Goal: Transaction & Acquisition: Purchase product/service

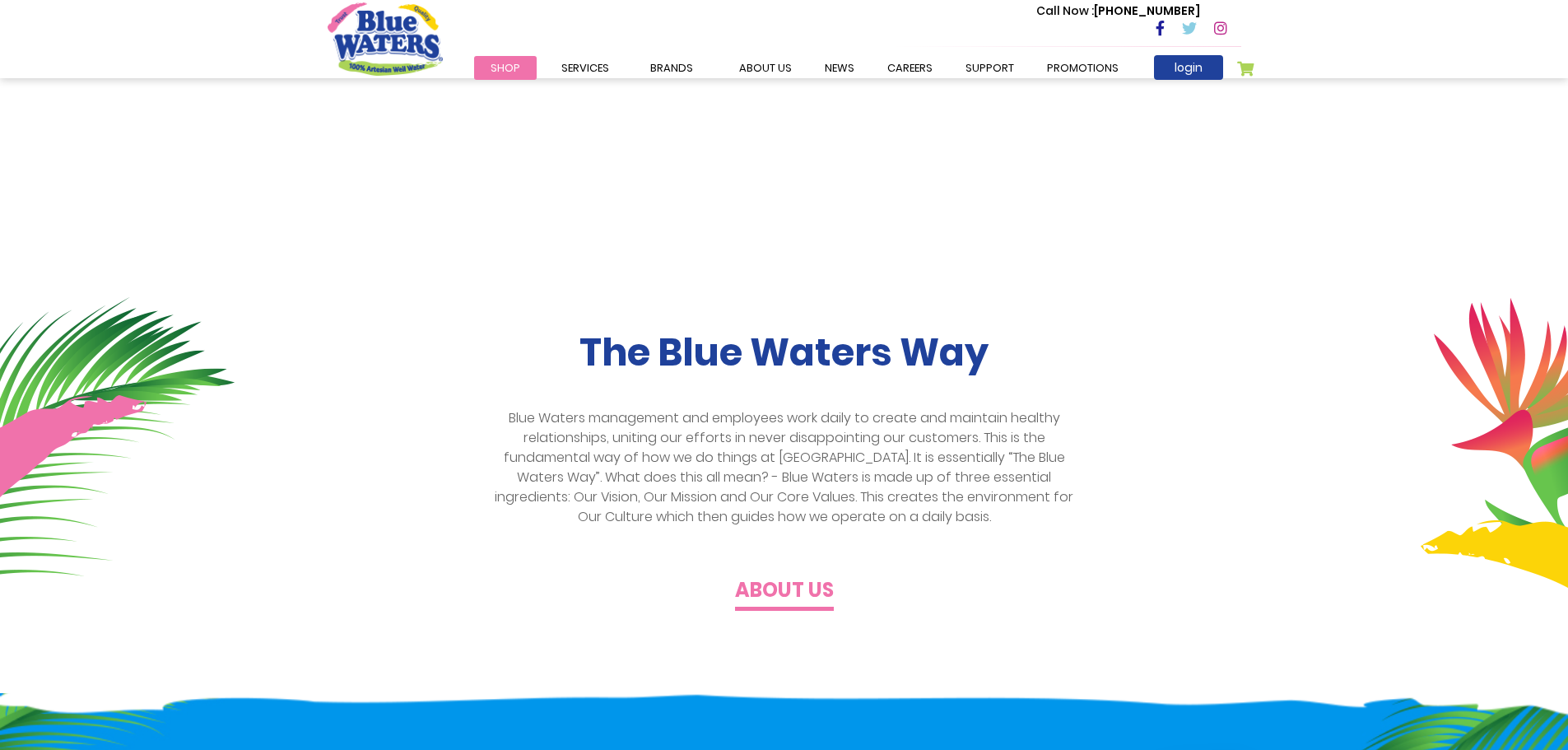
scroll to position [247, 0]
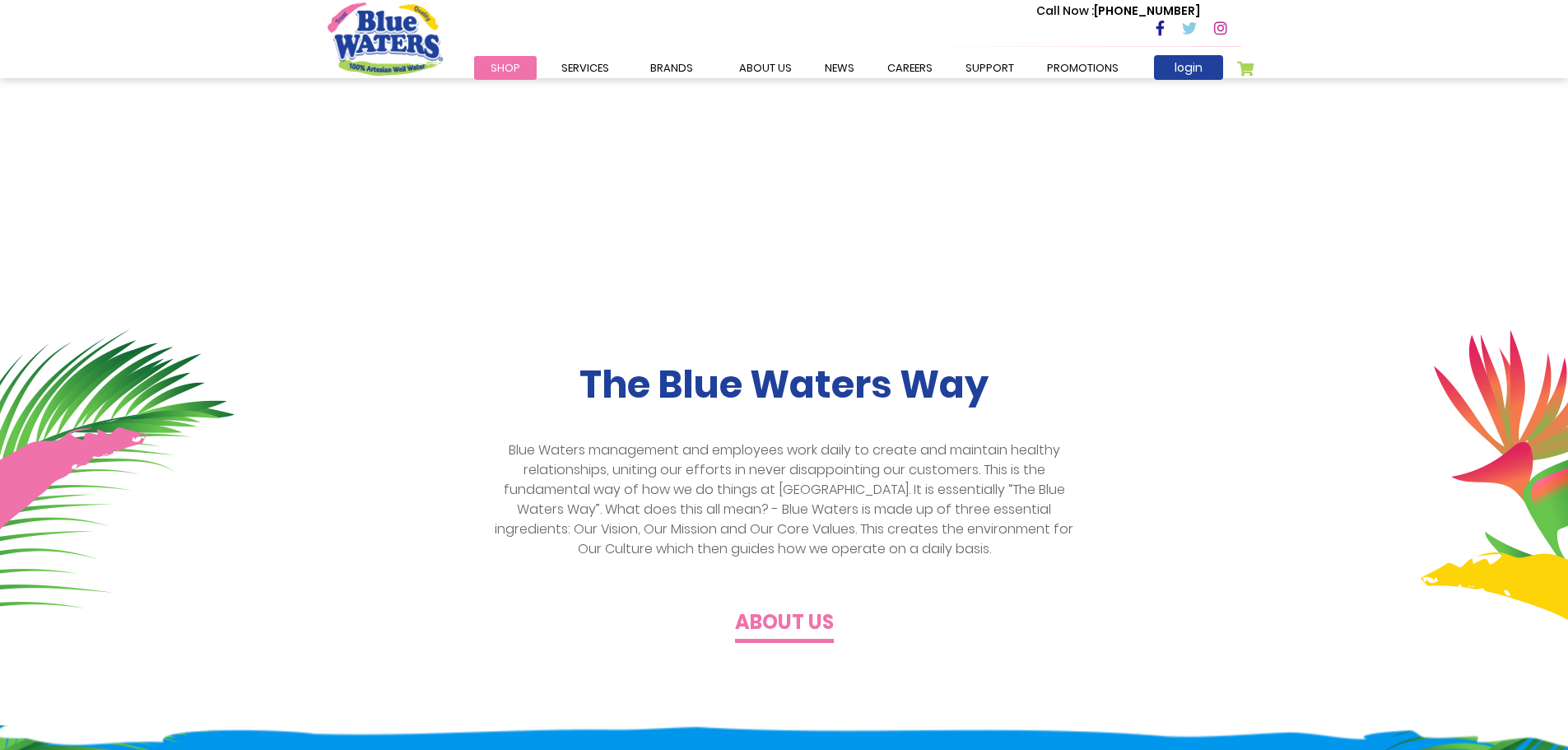
click at [513, 63] on span "Shop" at bounding box center [505, 68] width 29 height 16
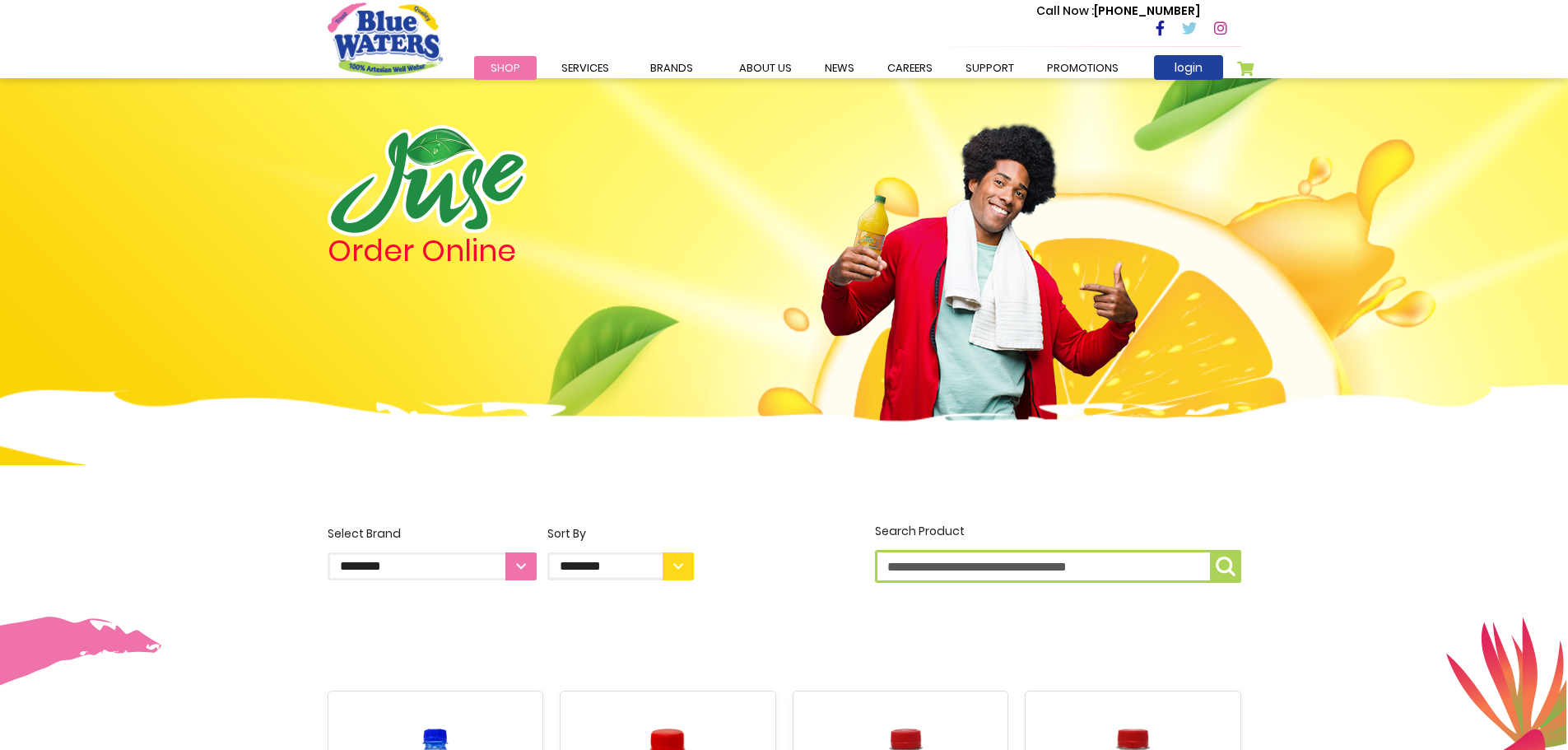
click at [519, 566] on select "**********" at bounding box center [432, 566] width 210 height 28
select select "**********"
click at [328, 552] on select "**********" at bounding box center [432, 566] width 210 height 28
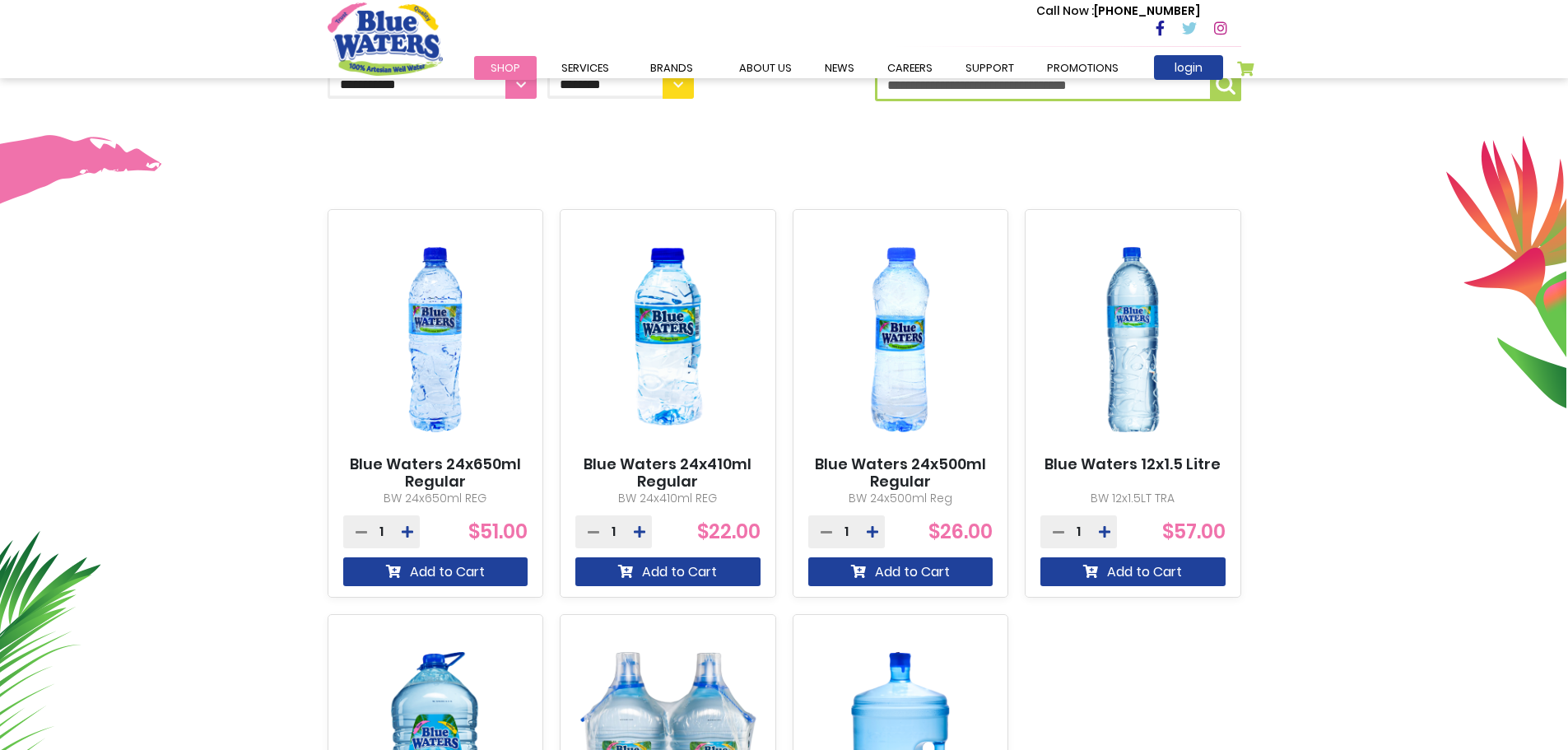
scroll to position [219, 0]
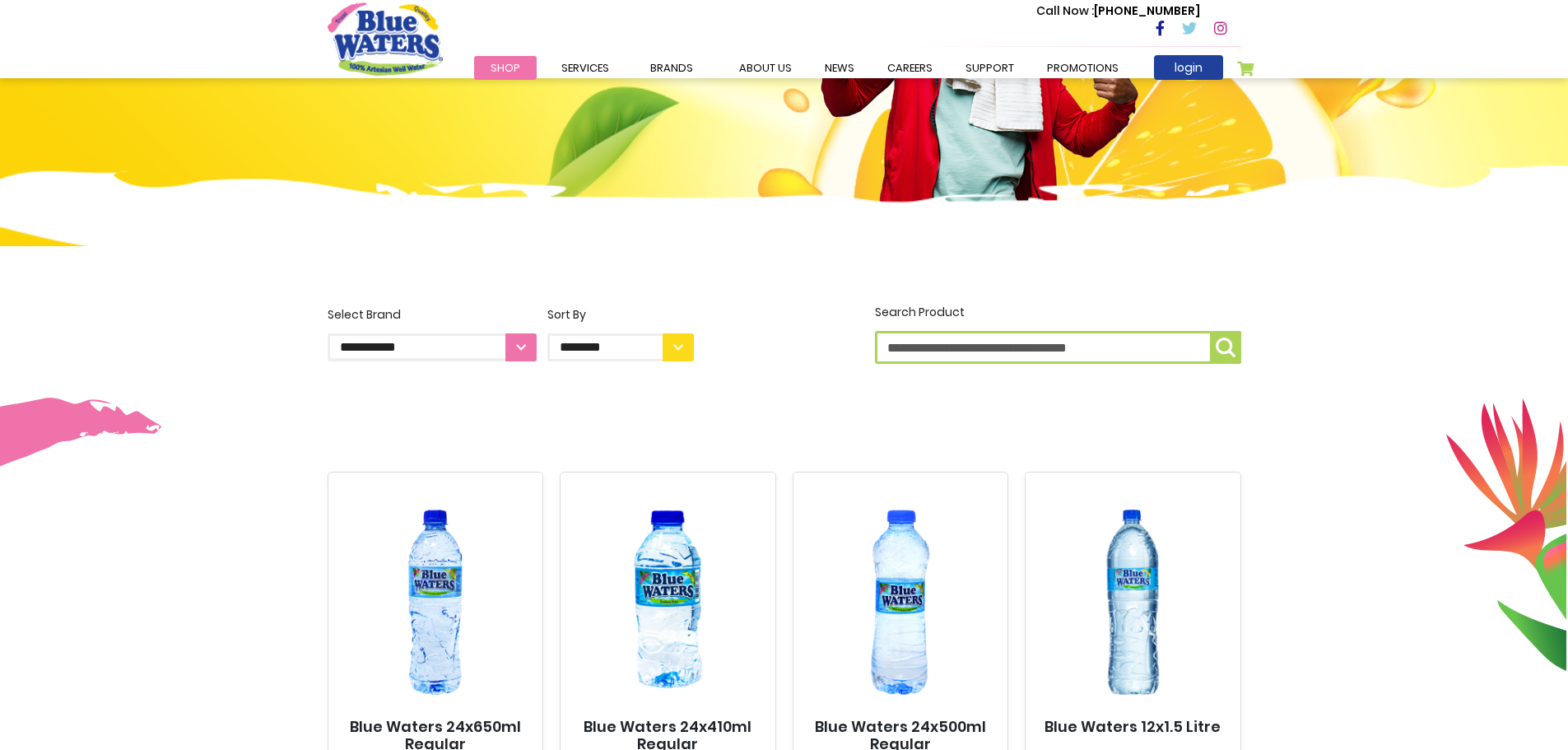
click at [689, 354] on select "**********" at bounding box center [621, 348] width 147 height 28
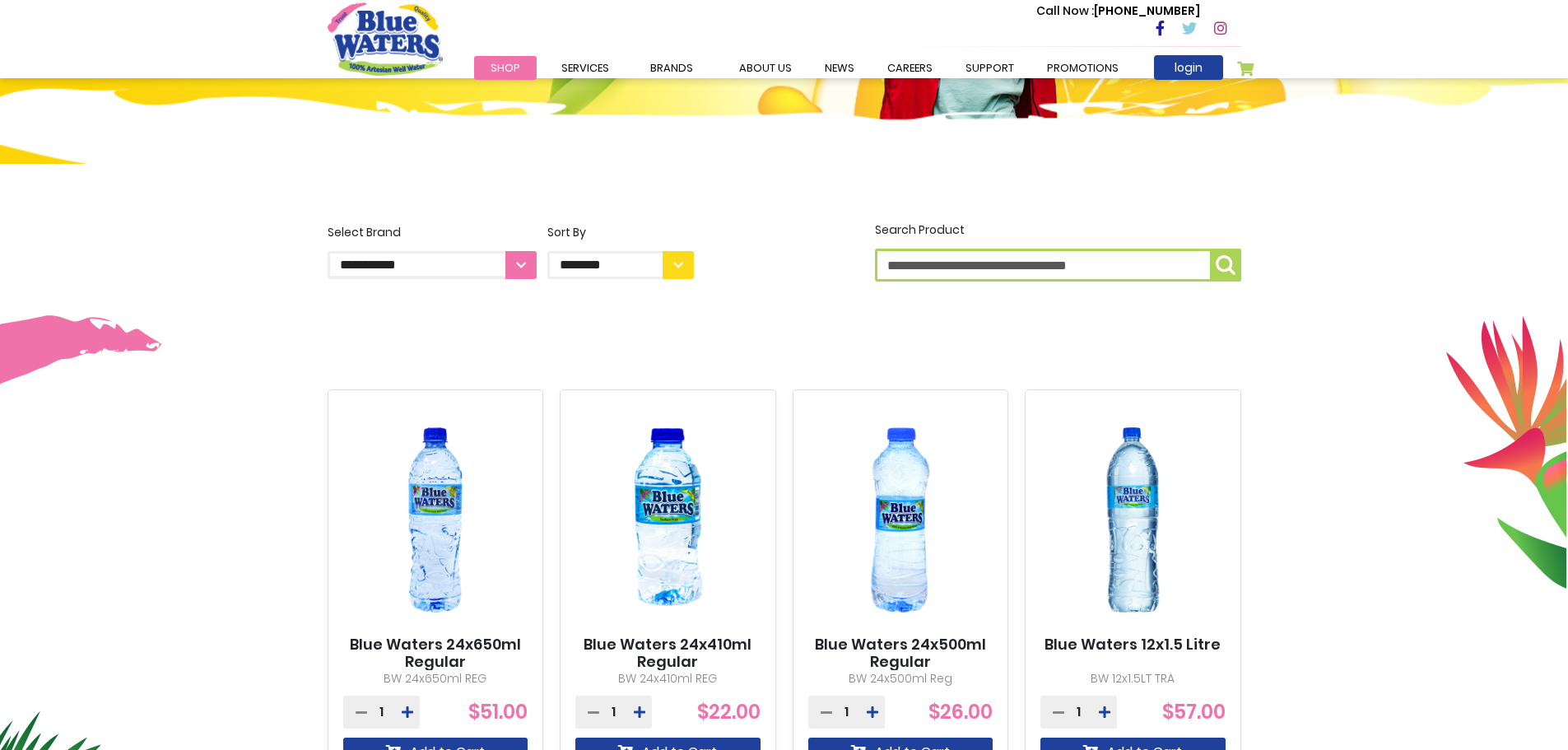
scroll to position [466, 0]
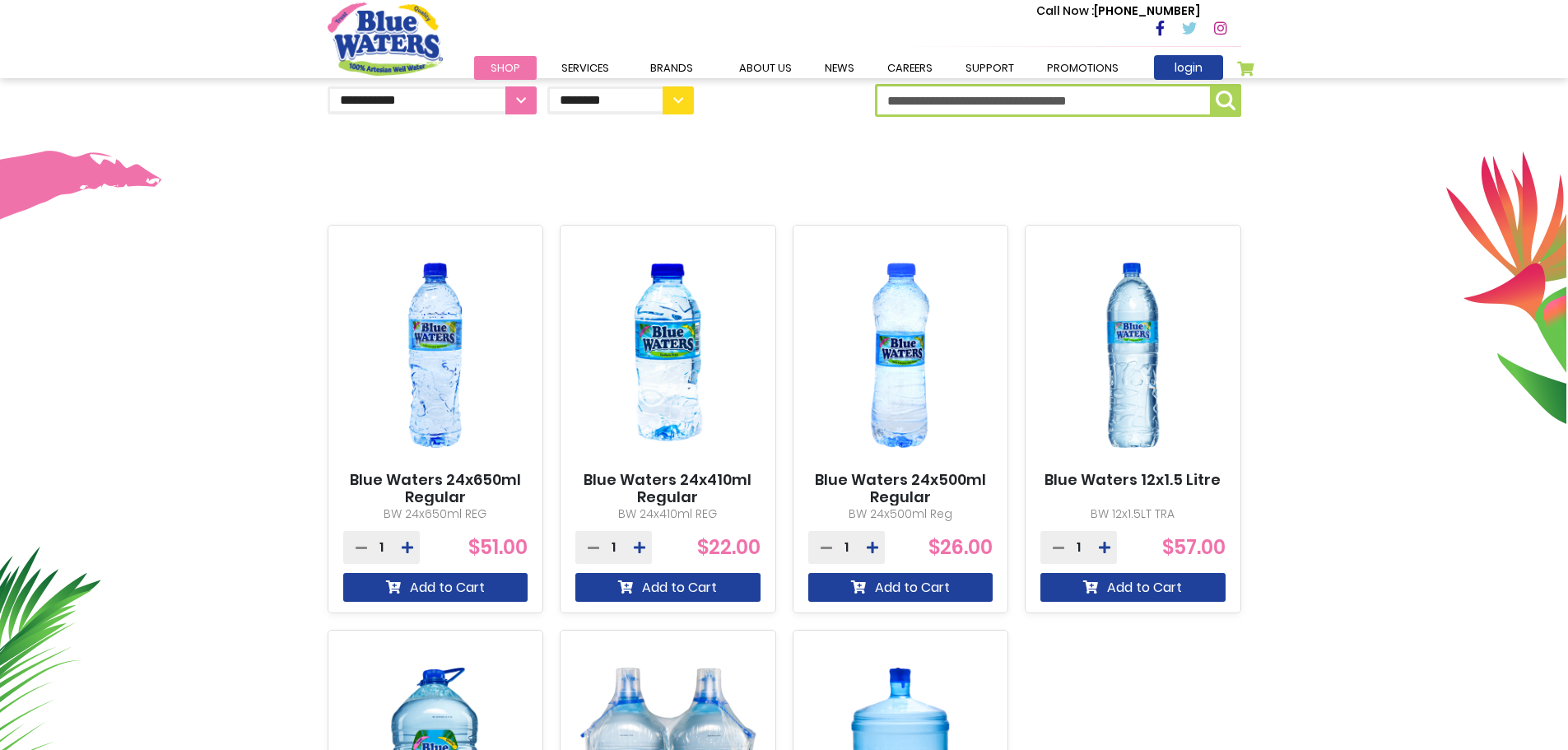
click at [669, 362] on img at bounding box center [668, 355] width 186 height 232
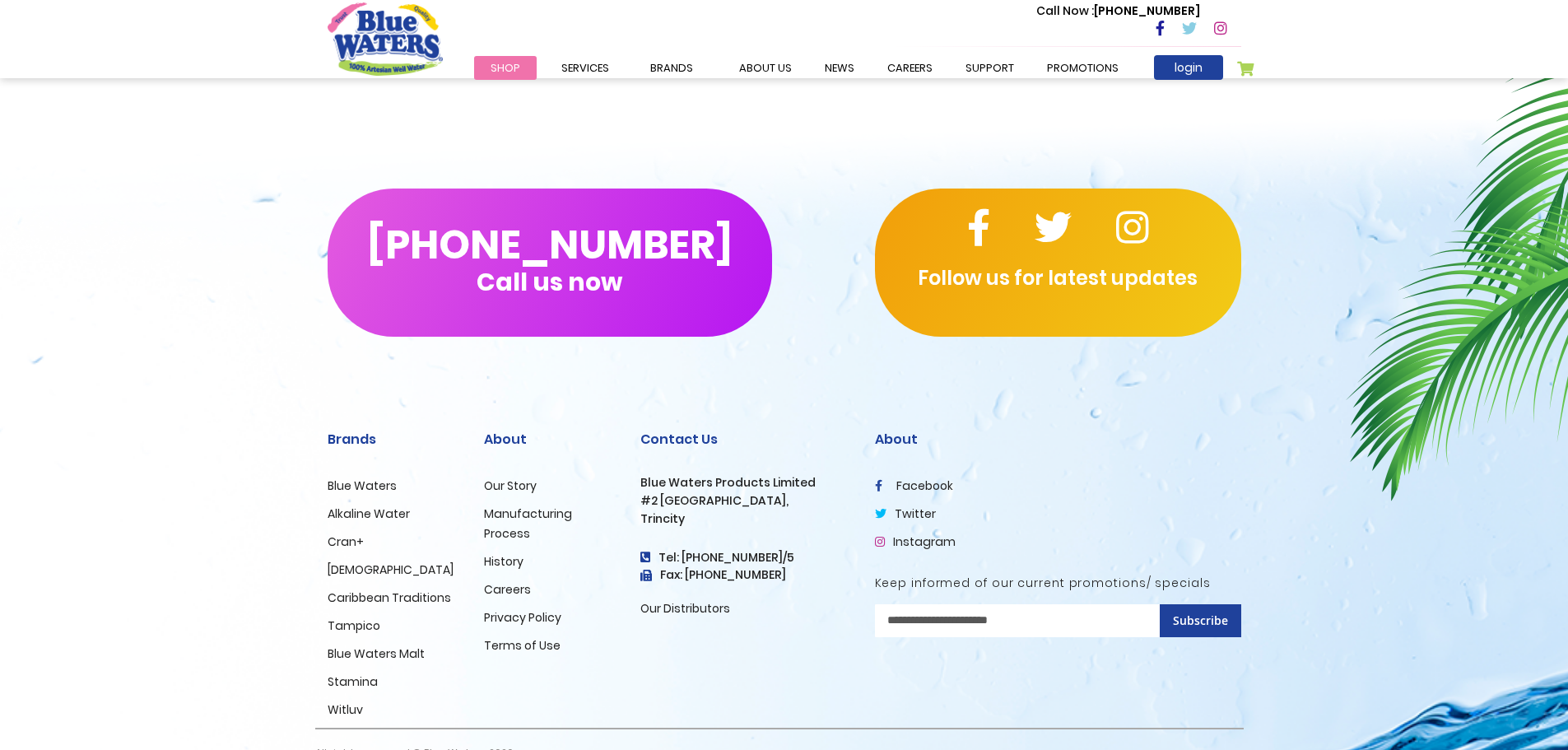
scroll to position [928, 0]
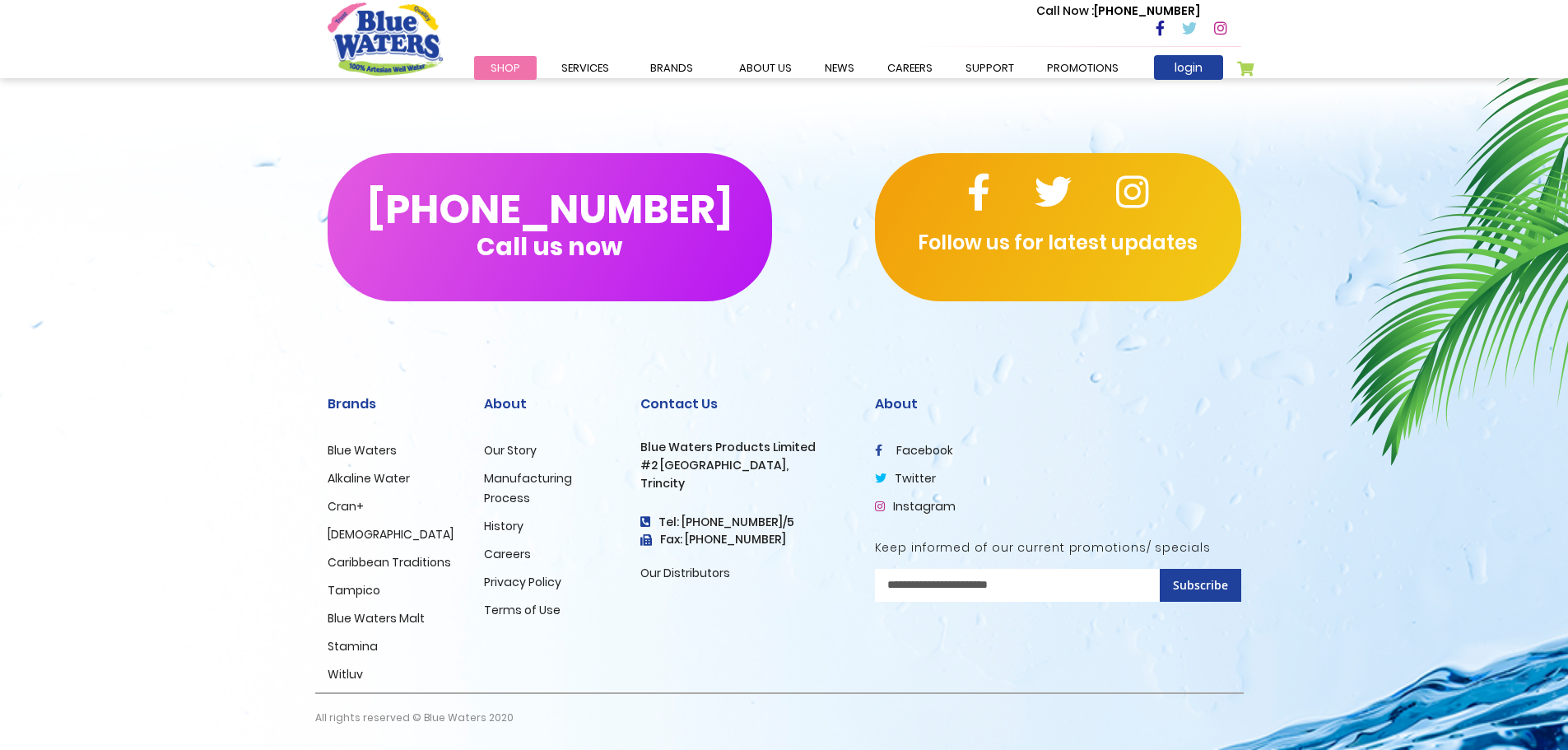
click at [504, 480] on link "Manufacturing Process" at bounding box center [527, 487] width 88 height 36
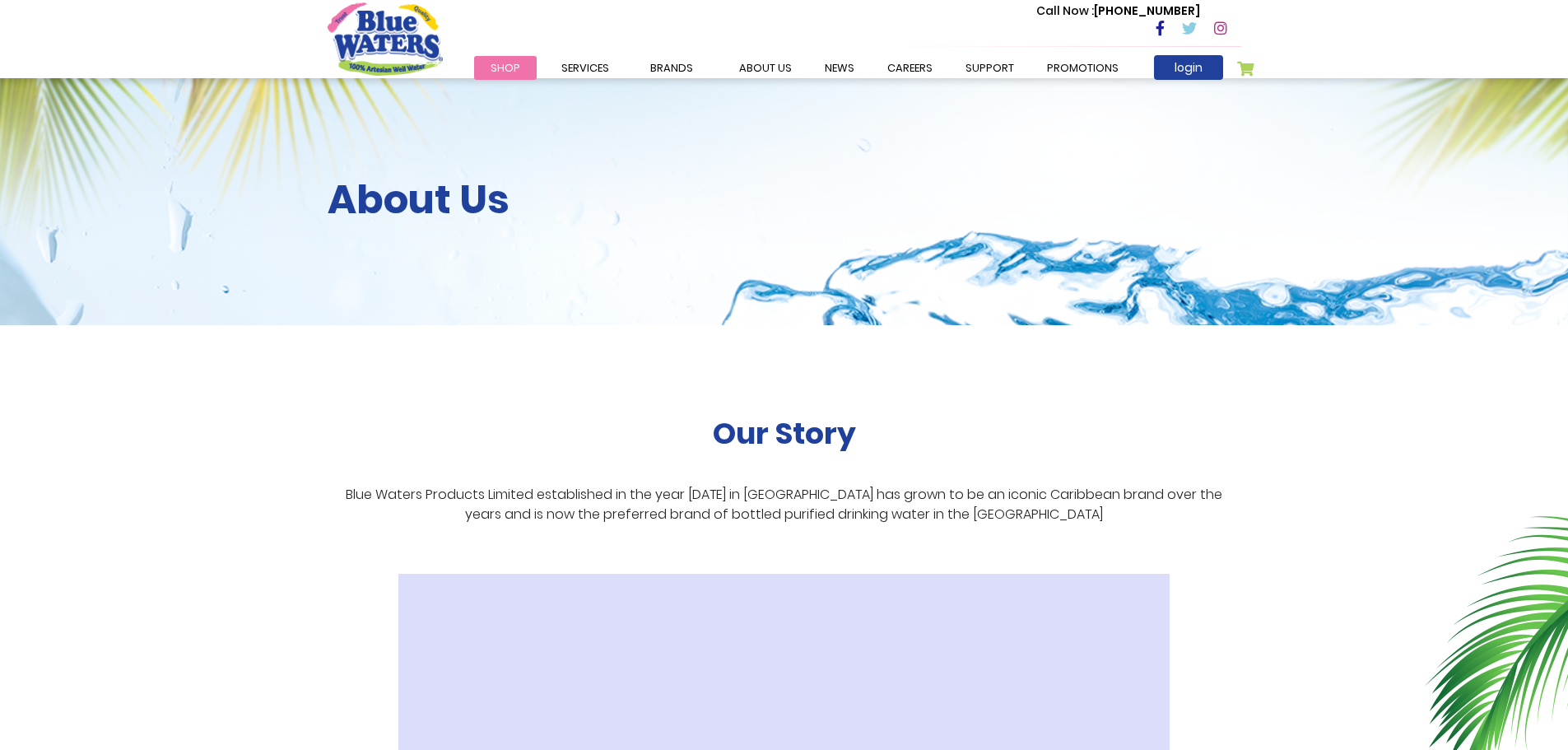
scroll to position [1890, 0]
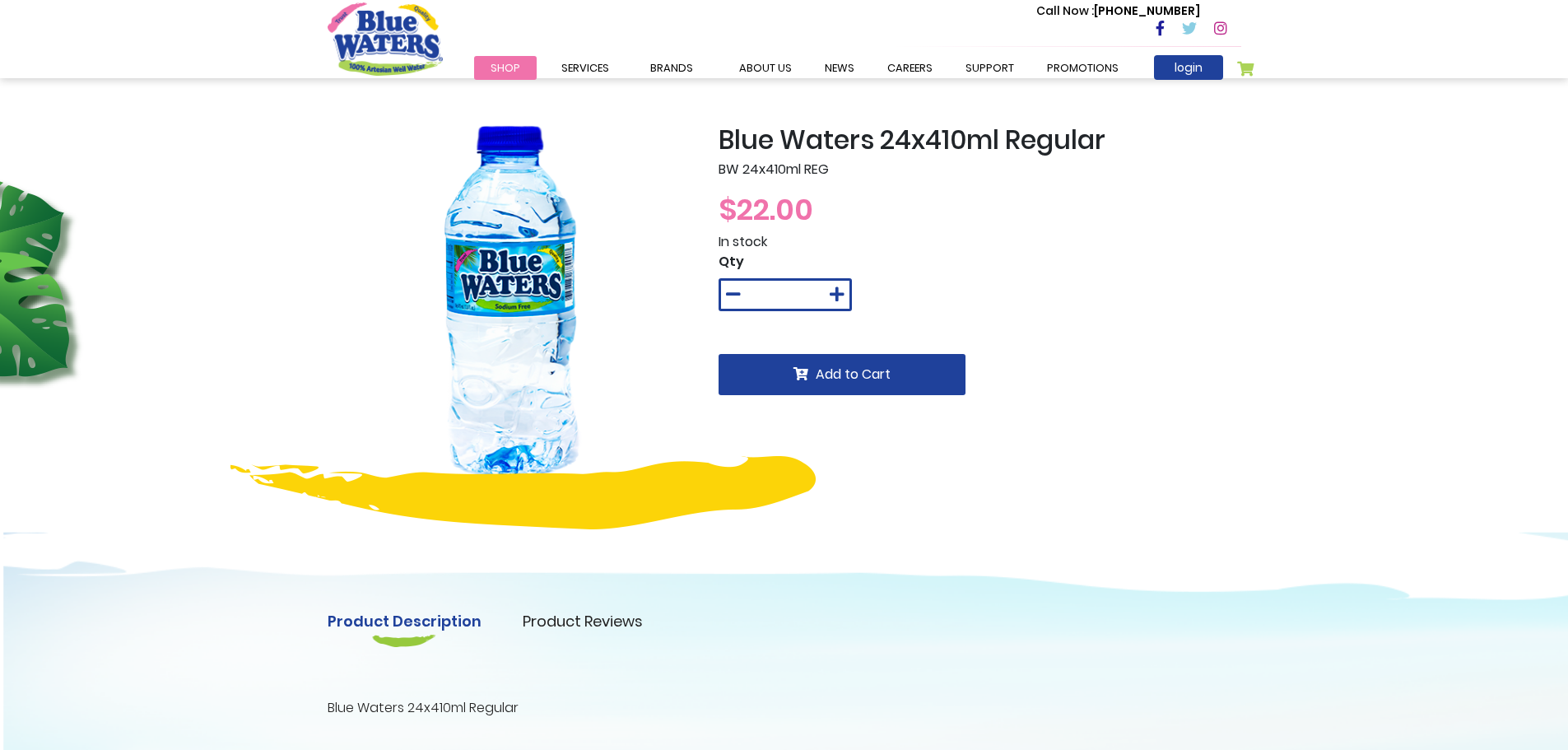
scroll to position [928, 0]
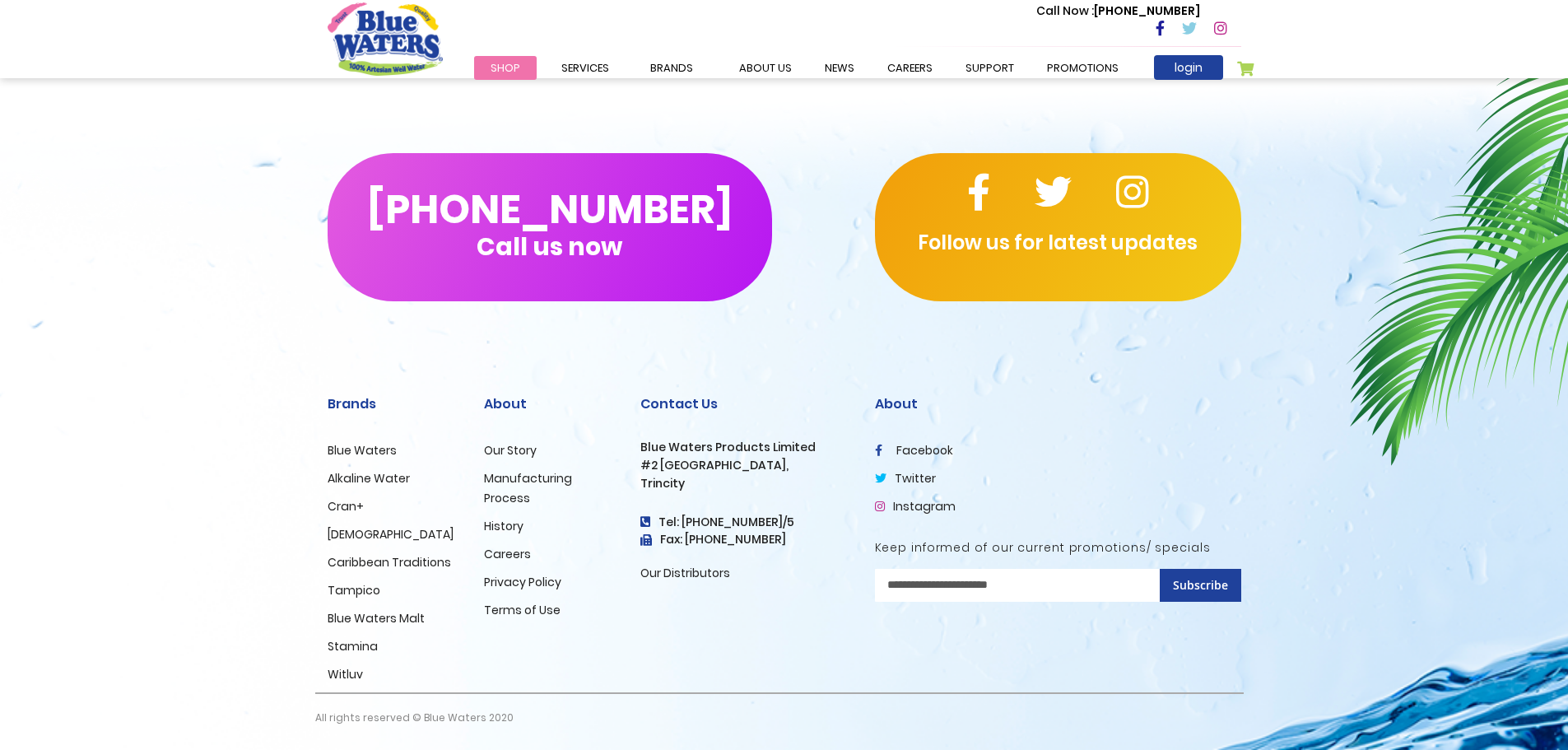
click at [359, 449] on link "Blue Waters" at bounding box center [362, 450] width 69 height 17
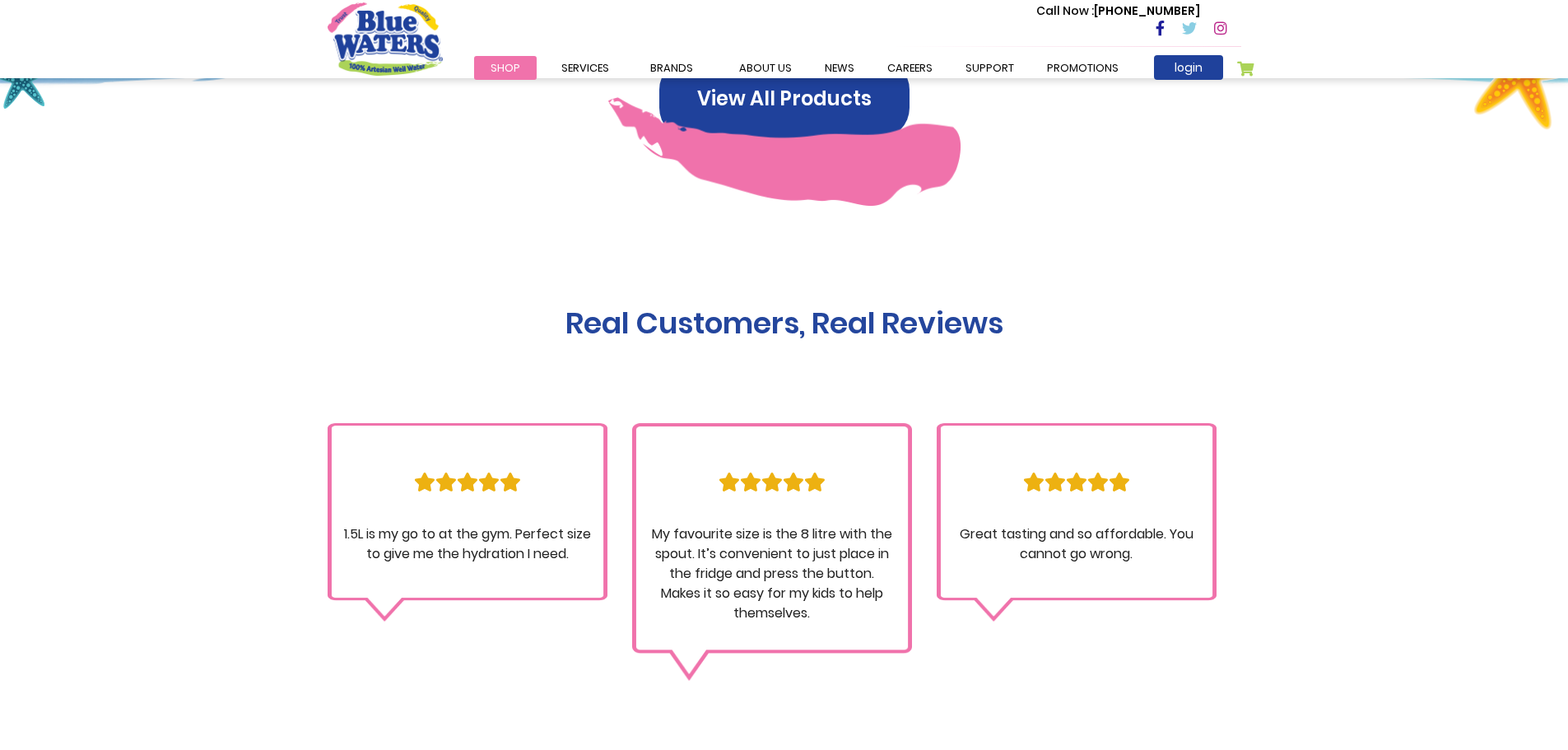
scroll to position [1317, 0]
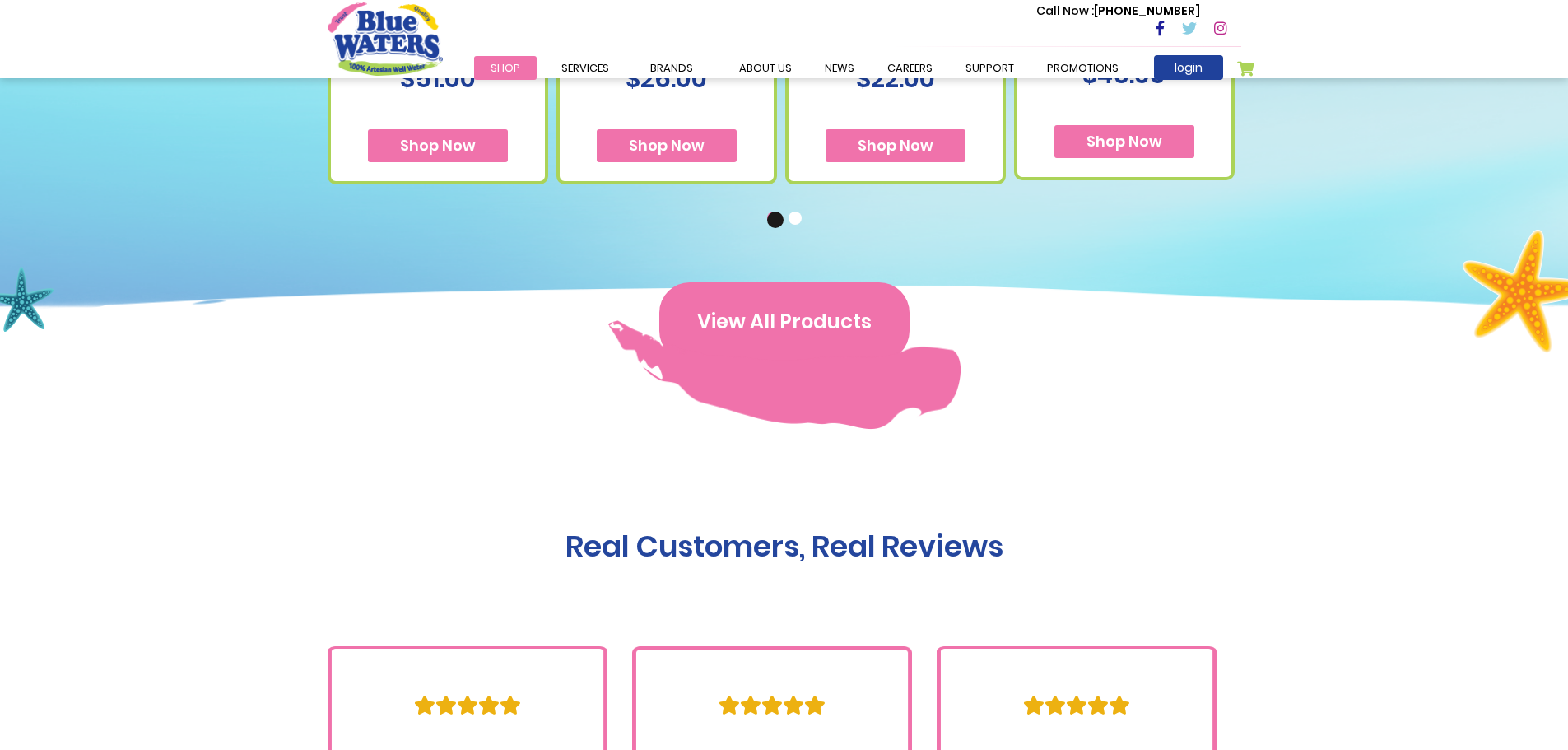
click at [789, 313] on button "View All Products" at bounding box center [785, 321] width 250 height 79
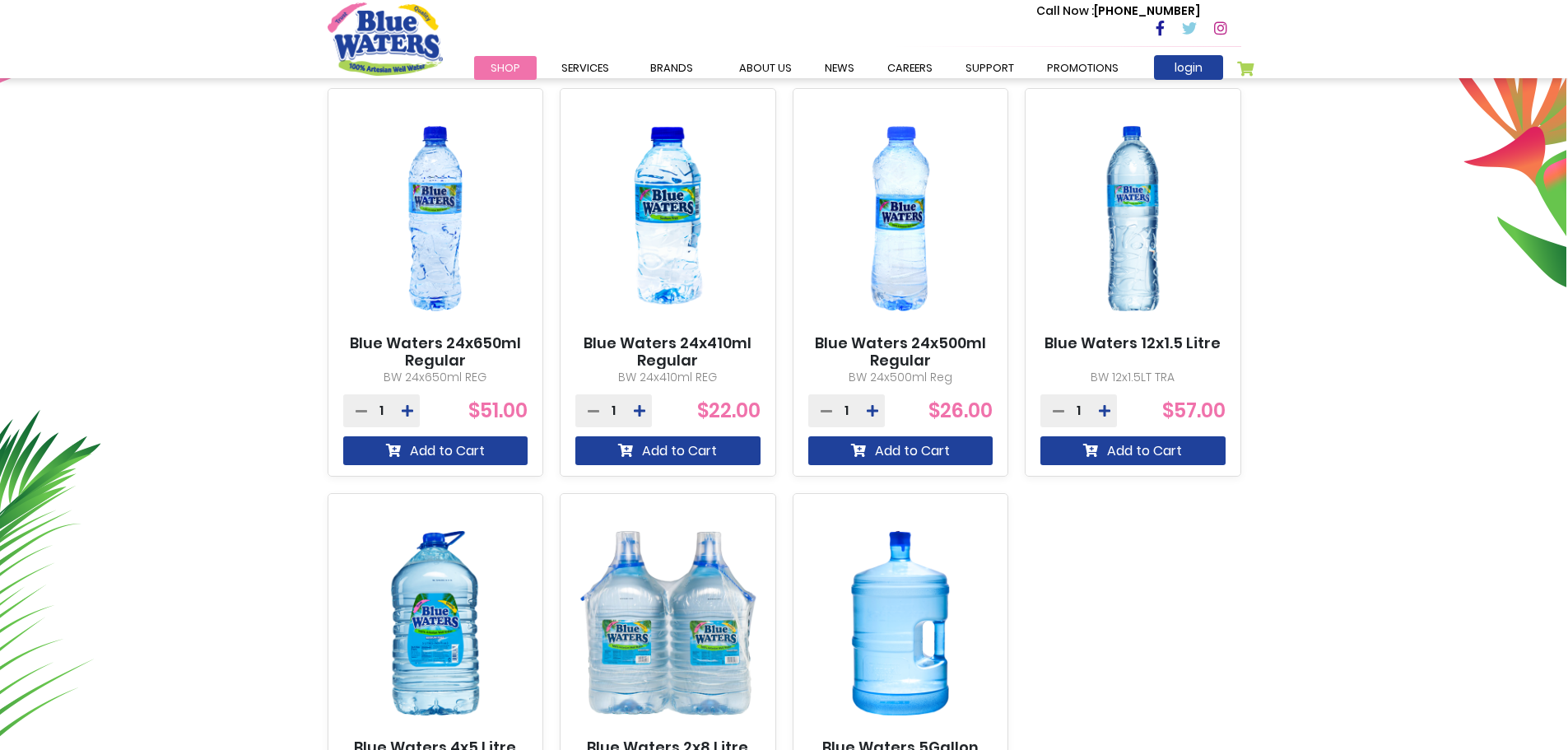
scroll to position [576, 0]
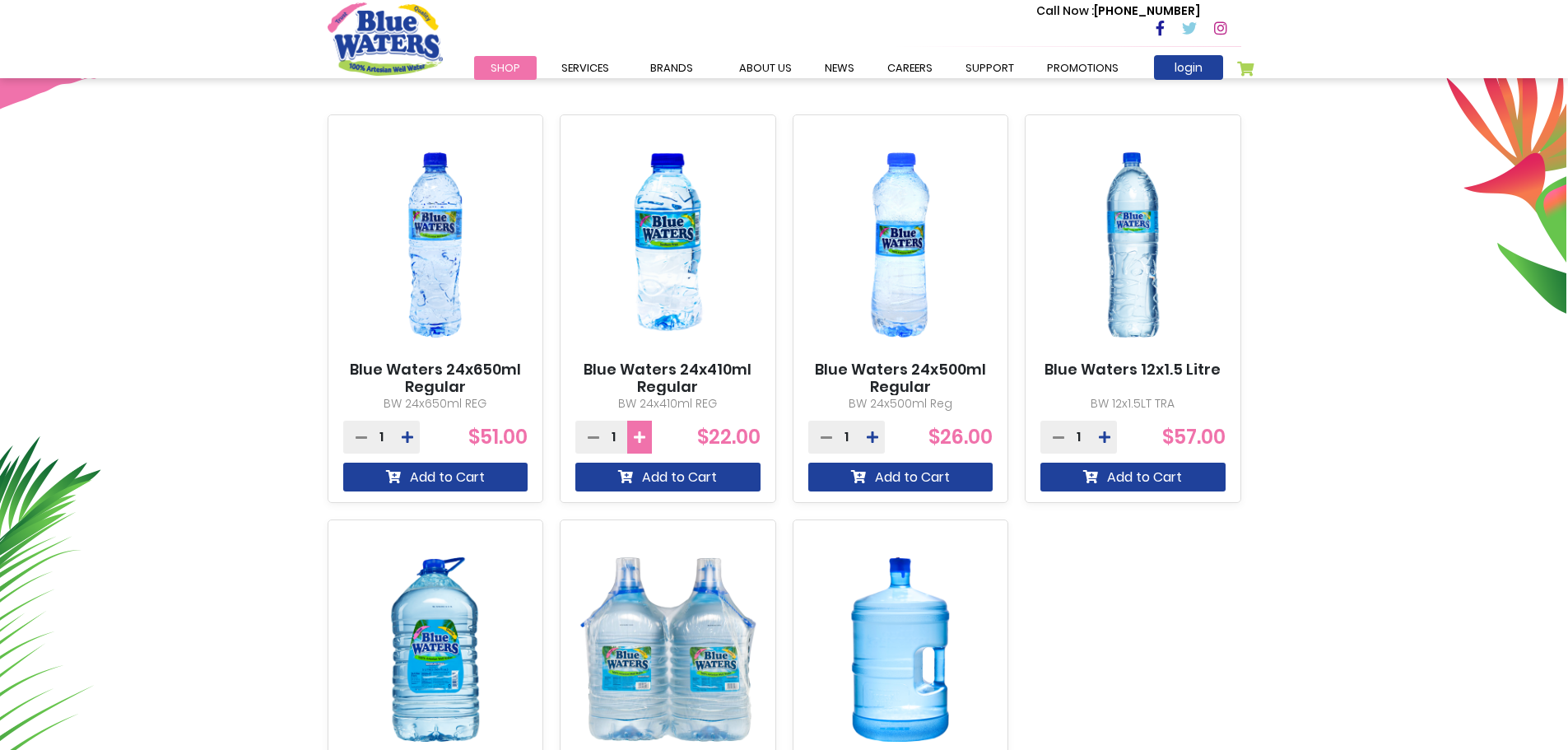
click at [638, 442] on icon at bounding box center [639, 437] width 12 height 13
click at [590, 434] on icon at bounding box center [593, 437] width 12 height 13
click at [640, 432] on icon at bounding box center [639, 437] width 12 height 13
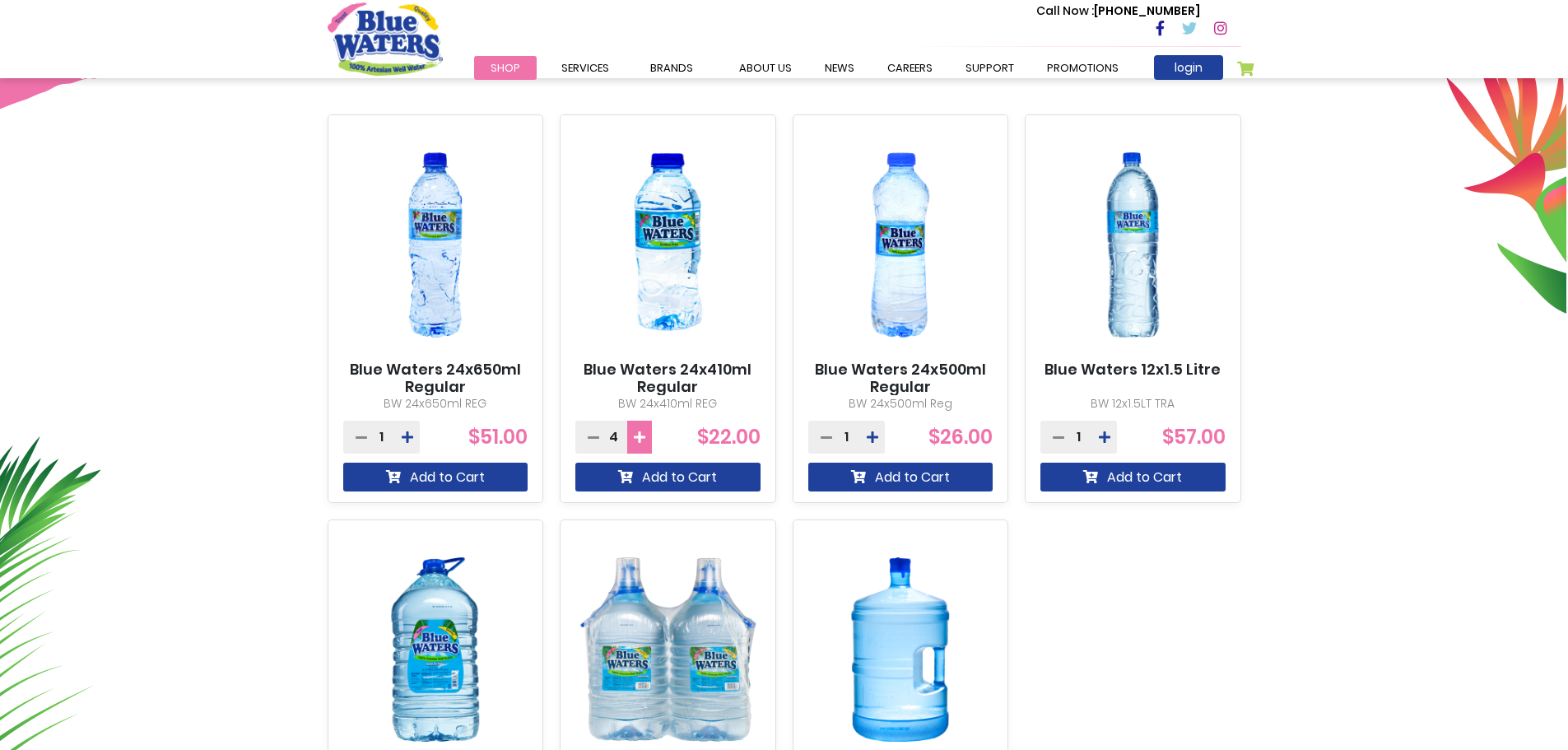
click at [640, 432] on icon at bounding box center [639, 437] width 12 height 13
click at [661, 468] on button "Add to Cart" at bounding box center [668, 477] width 186 height 28
click at [656, 226] on img at bounding box center [668, 245] width 186 height 232
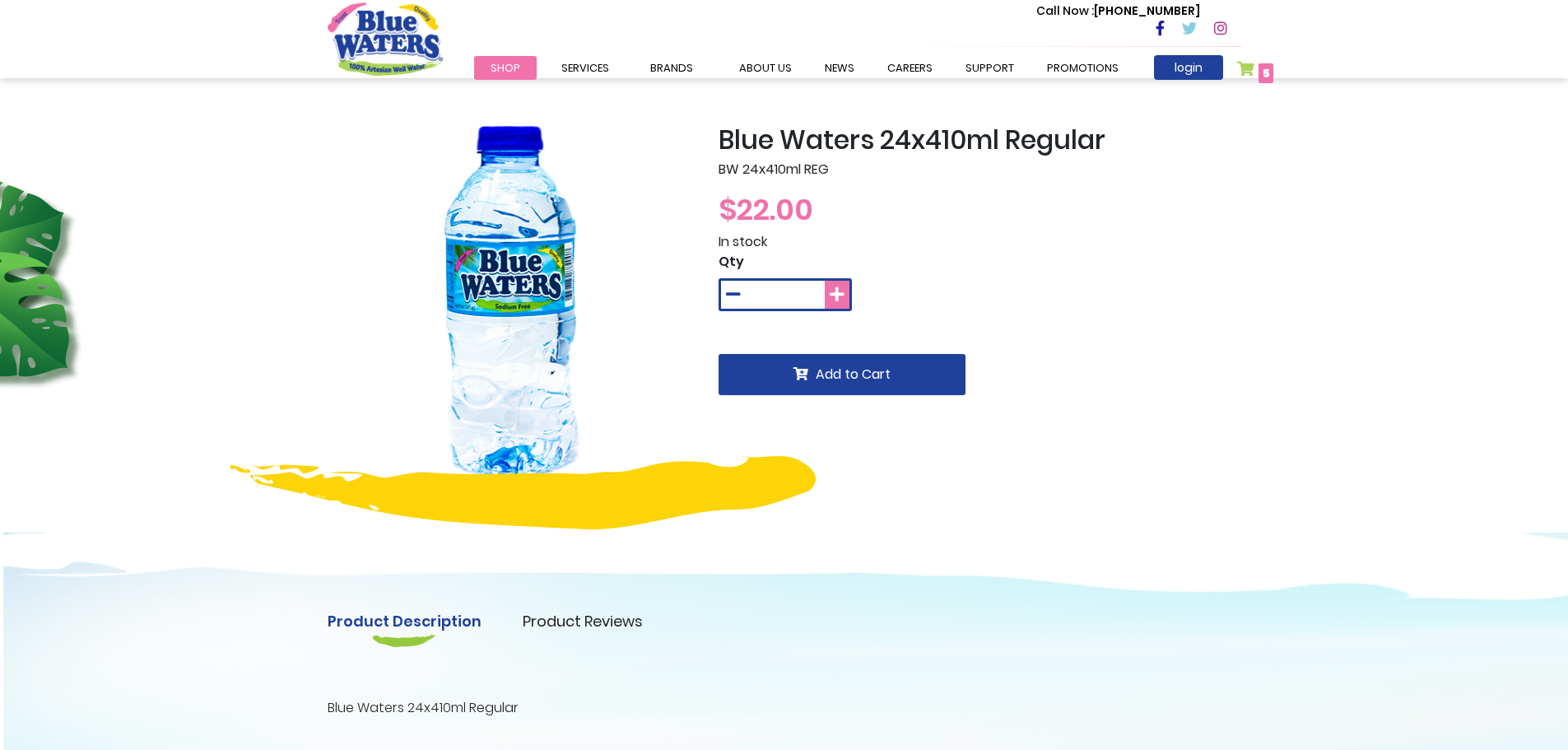
click at [838, 296] on icon at bounding box center [837, 295] width 15 height 17
type input "*"
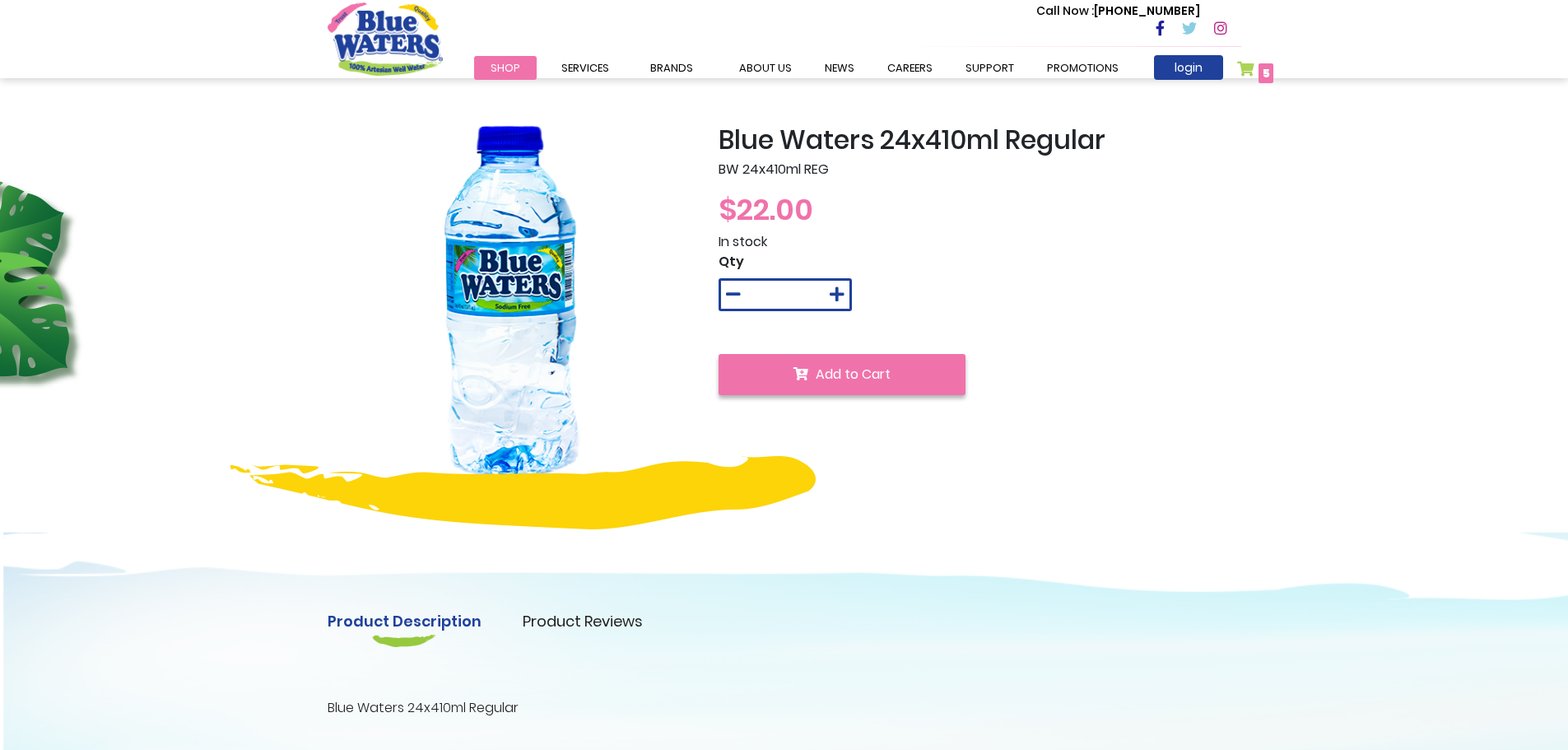
click at [870, 379] on span "Add to Cart" at bounding box center [853, 374] width 75 height 19
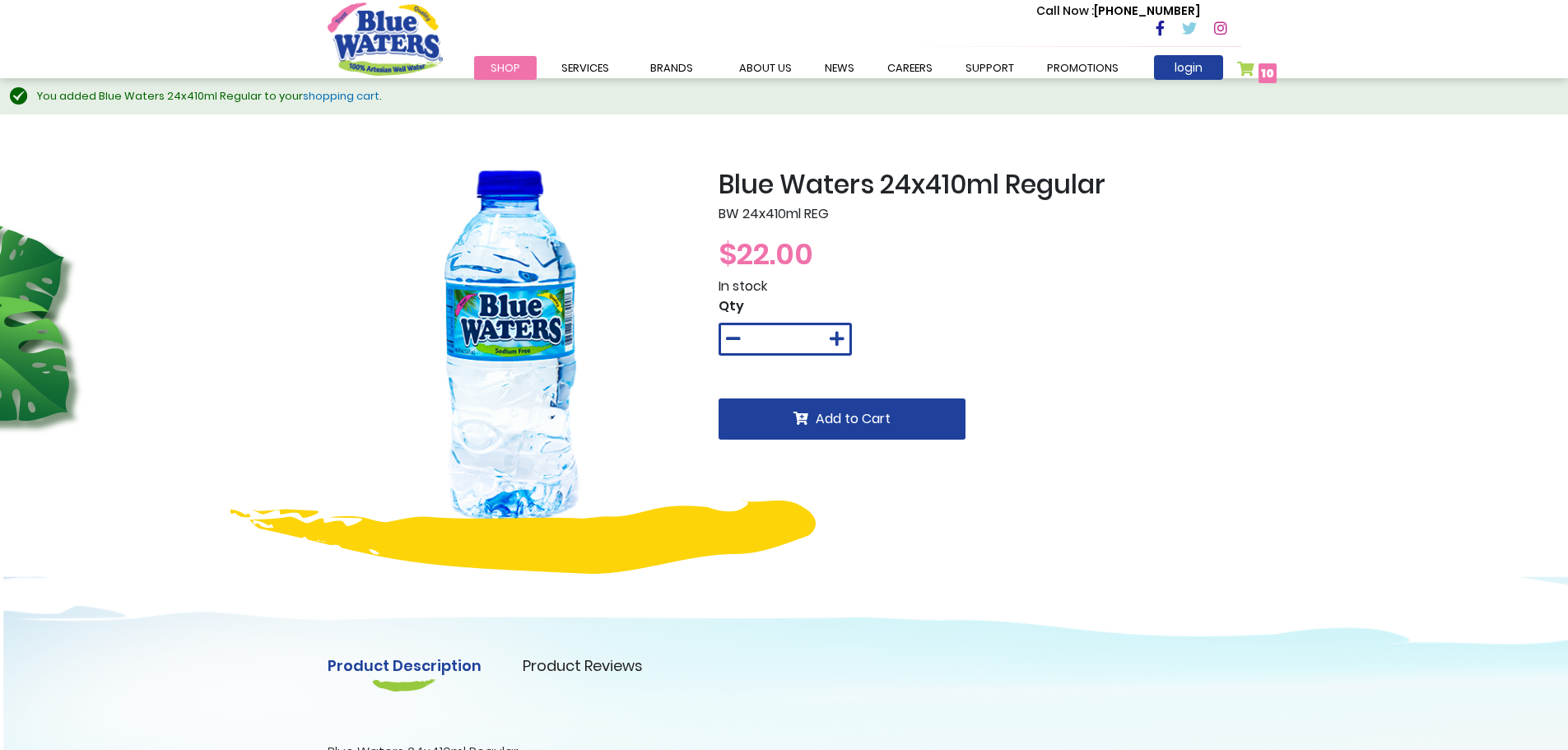
click at [1259, 68] on span "10 10 items" at bounding box center [1268, 73] width 18 height 20
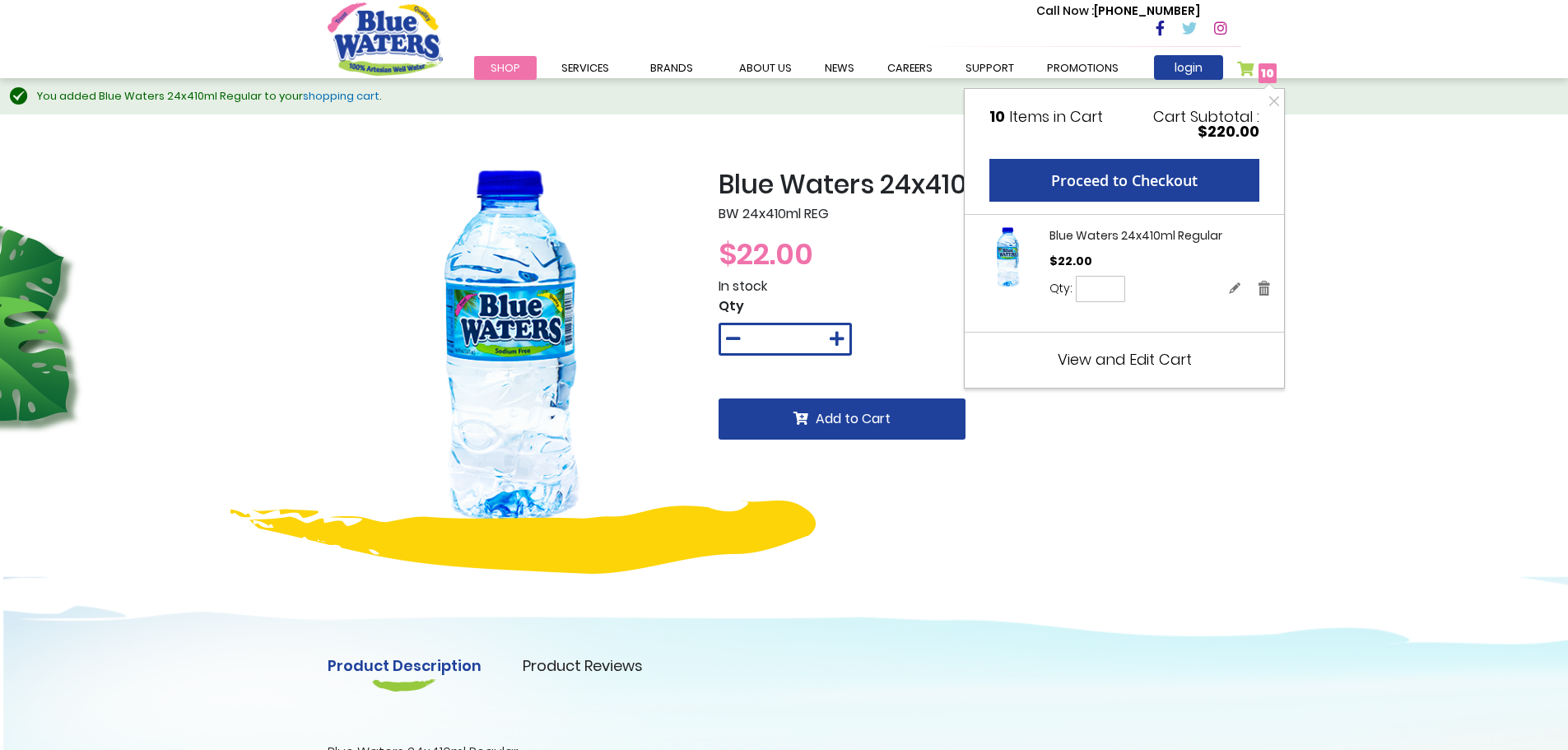
click at [1108, 284] on input "**" at bounding box center [1101, 289] width 50 height 27
type input "*"
click at [1166, 299] on button "Update" at bounding box center [1165, 289] width 64 height 28
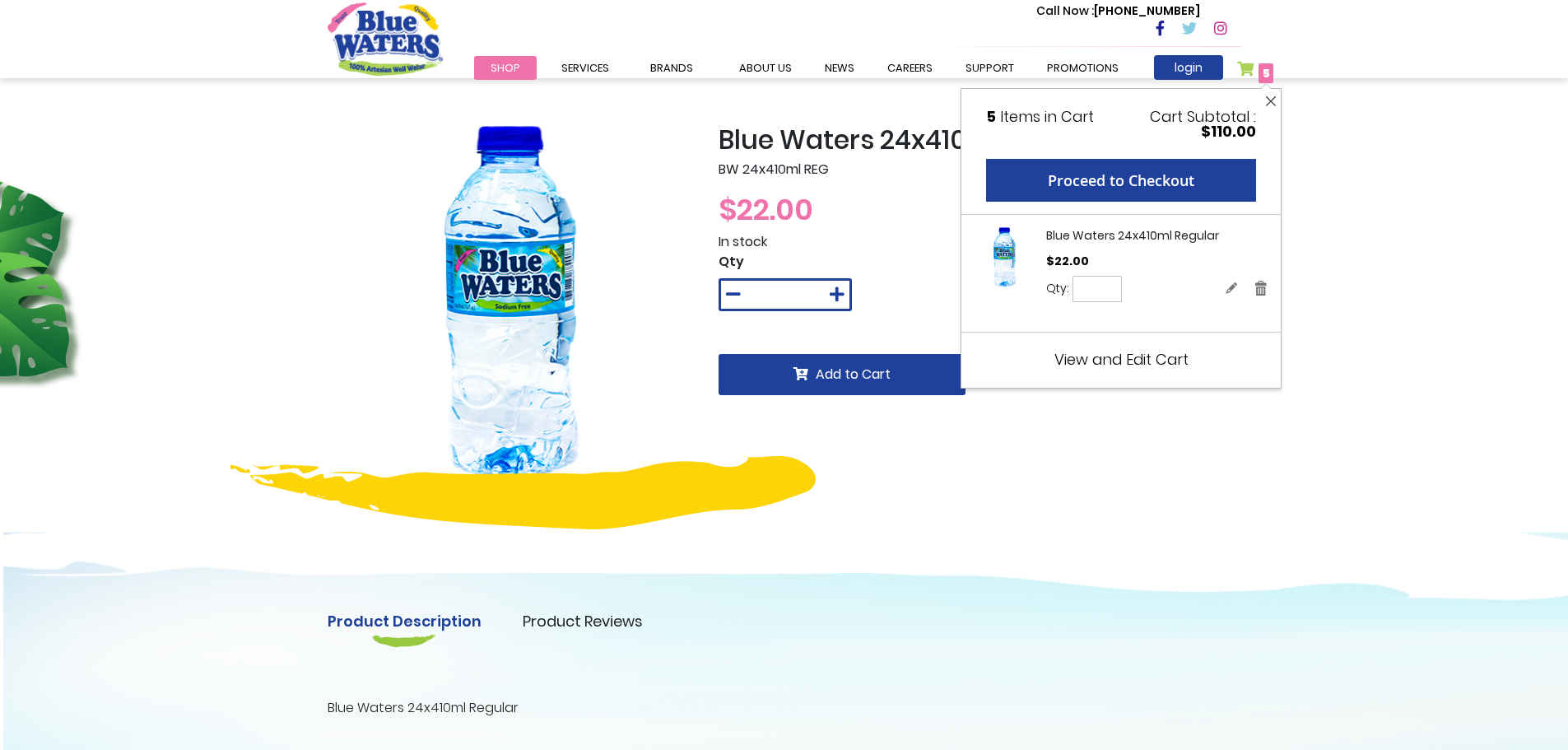
click at [1265, 102] on button "Close" at bounding box center [1271, 101] width 20 height 25
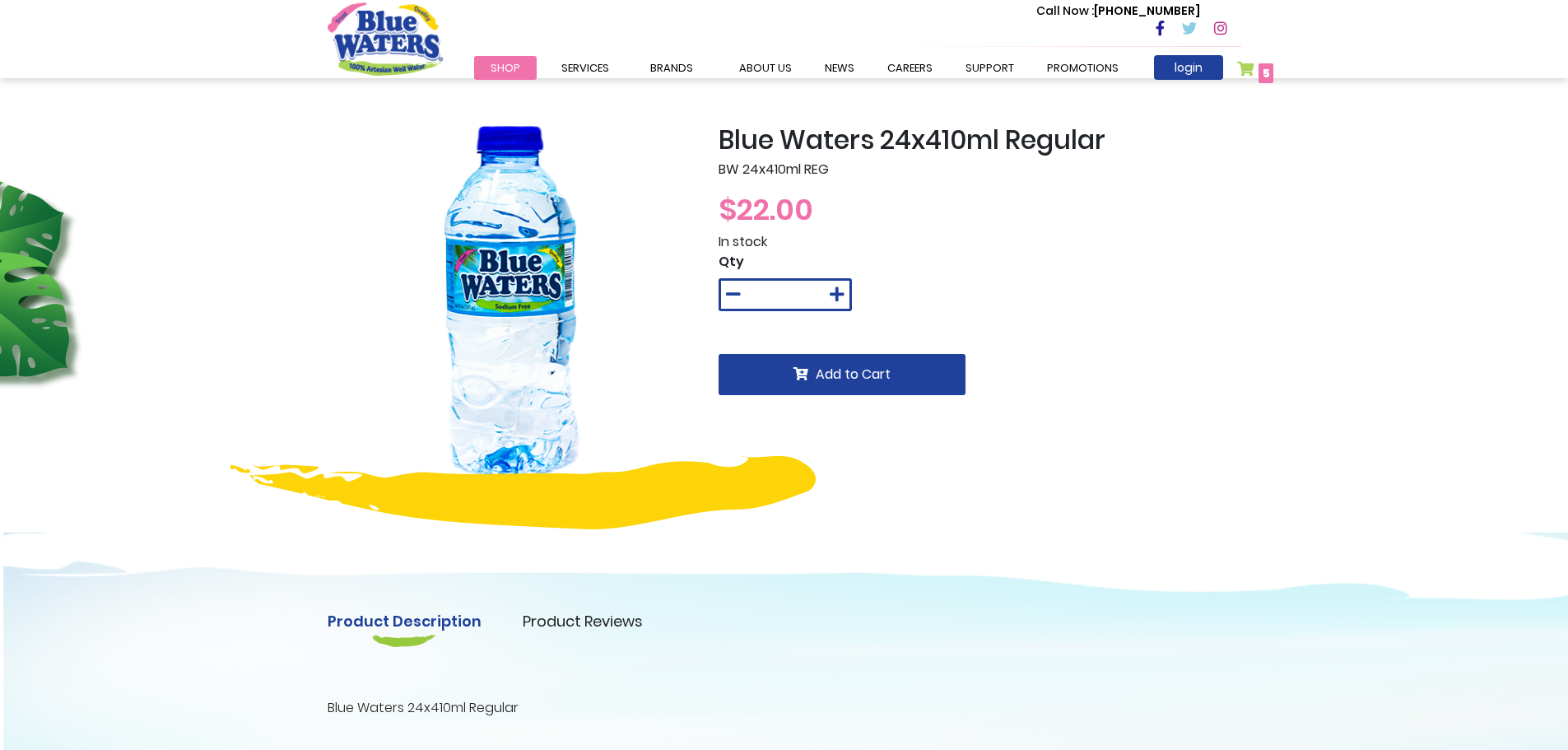
click at [375, 39] on img "store logo" at bounding box center [385, 39] width 115 height 73
